Goal: Use online tool/utility: Utilize a website feature to perform a specific function

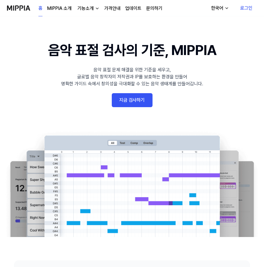
click at [123, 100] on link "지금 검사하기" at bounding box center [132, 100] width 41 height 14
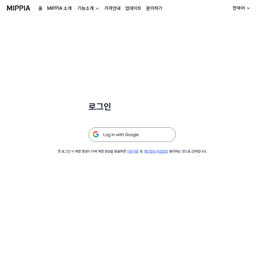
click at [125, 132] on img at bounding box center [131, 134] width 87 height 15
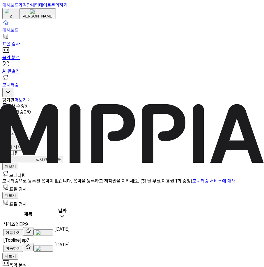
click at [42, 47] on link "표절 검사" at bounding box center [131, 40] width 259 height 14
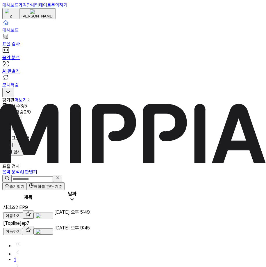
click at [21, 149] on div "표절 검사" at bounding box center [13, 151] width 16 height 5
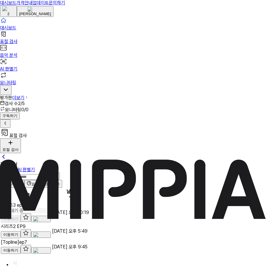
drag, startPoint x: 153, startPoint y: 104, endPoint x: 161, endPoint y: 103, distance: 7.3
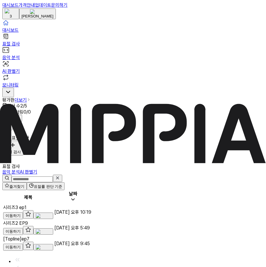
click at [53, 205] on div "시리즈3 ep1" at bounding box center [28, 208] width 50 height 6
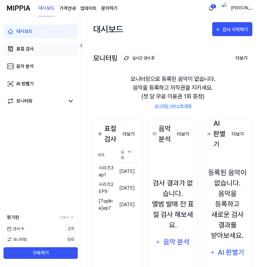
click at [41, 51] on link "표절 검사" at bounding box center [40, 49] width 74 height 14
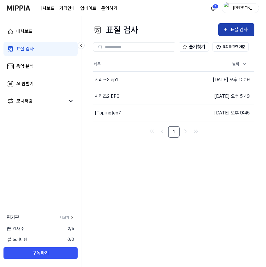
click at [237, 32] on div "표절 검사" at bounding box center [239, 30] width 19 height 8
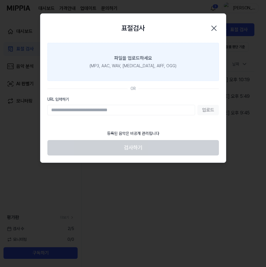
click at [139, 72] on label "파일을 업로드하세요 (MP3, AAC, WAV, [MEDICAL_DATA], AIFF, OGG)" at bounding box center [133, 62] width 172 height 38
click at [0, 0] on input "파일을 업로드하세요 (MP3, AAC, WAV, [MEDICAL_DATA], AIFF, OGG)" at bounding box center [0, 0] width 0 height 0
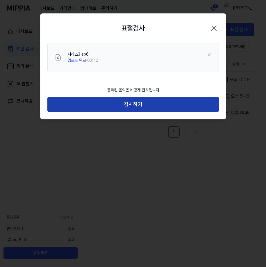
drag, startPoint x: 146, startPoint y: 109, endPoint x: 149, endPoint y: 107, distance: 3.0
click at [147, 108] on button "검사하기" at bounding box center [133, 104] width 172 height 15
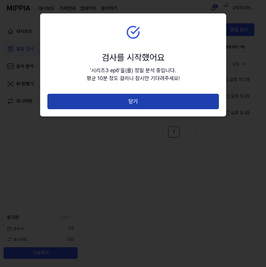
click at [154, 103] on button "닫기" at bounding box center [133, 101] width 172 height 15
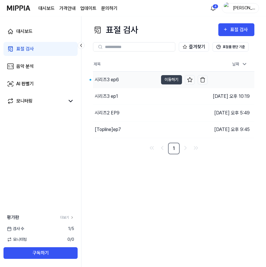
drag, startPoint x: 125, startPoint y: 71, endPoint x: 122, endPoint y: 77, distance: 6.6
click at [125, 72] on table "제목 날짜 시리즈3 ep6 이동하기 [DATE] 오후 10:42 시리즈3 ep1 이동하기 [DATE] 오후 10:19 시리즈2 EP9 이동하기…" at bounding box center [174, 97] width 162 height 81
click at [121, 77] on div "시리즈3 ep6" at bounding box center [125, 80] width 65 height 16
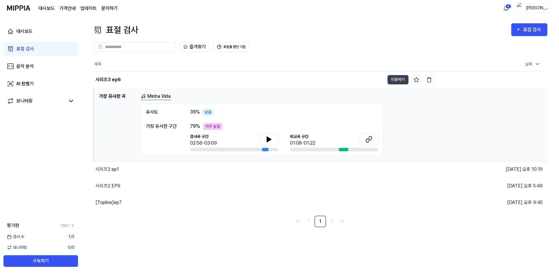
click at [24, 46] on div "표절 검사" at bounding box center [24, 48] width 17 height 7
click at [264, 82] on button "이동하기" at bounding box center [397, 79] width 21 height 9
